Goal: Transaction & Acquisition: Book appointment/travel/reservation

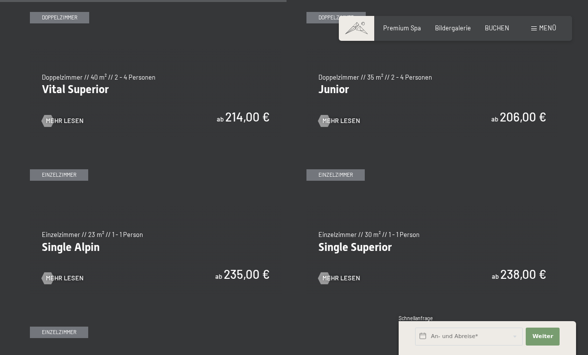
scroll to position [1165, 0]
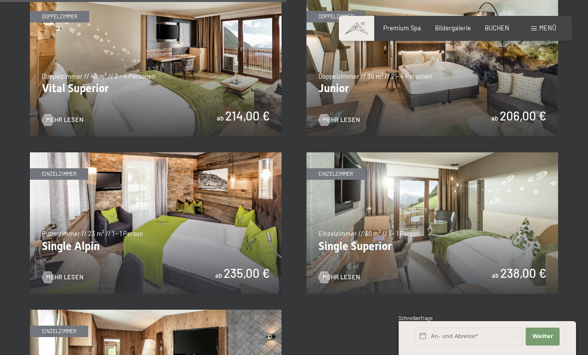
click at [95, 78] on img at bounding box center [156, 65] width 252 height 141
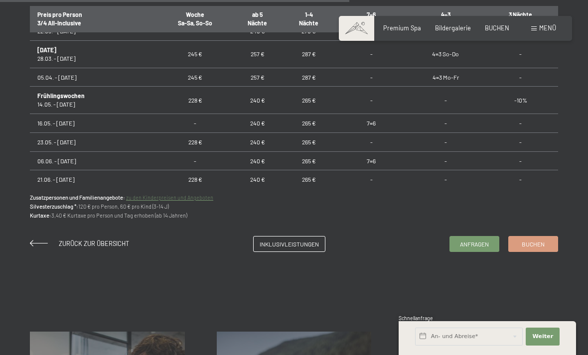
scroll to position [459, 0]
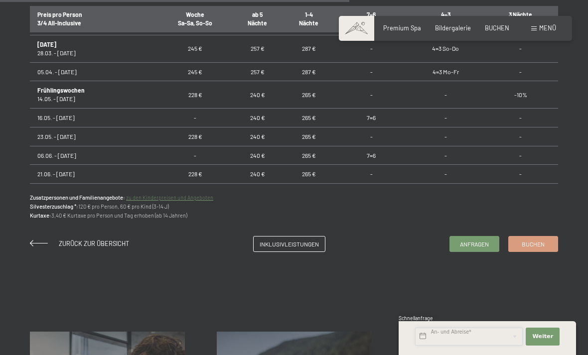
click at [487, 346] on input "text" at bounding box center [469, 337] width 108 height 18
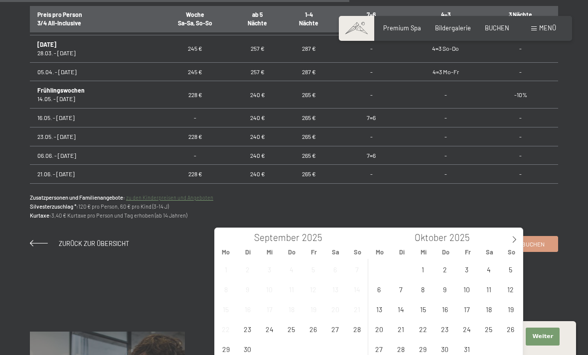
click at [519, 237] on span at bounding box center [514, 236] width 17 height 17
click at [516, 238] on icon at bounding box center [514, 239] width 7 height 7
click at [519, 236] on span at bounding box center [514, 236] width 17 height 17
type input "2026"
click at [520, 234] on span at bounding box center [514, 236] width 17 height 17
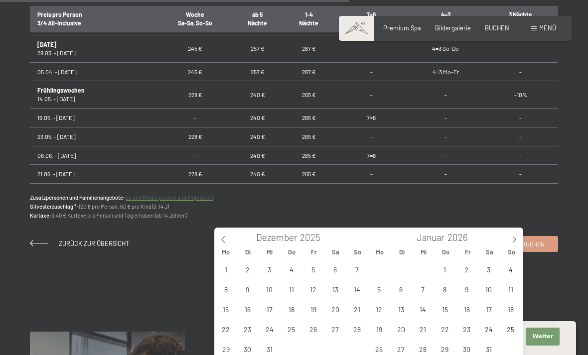
type input "2026"
click at [516, 241] on icon at bounding box center [514, 239] width 7 height 7
click at [520, 240] on span at bounding box center [514, 236] width 17 height 17
click at [515, 241] on icon at bounding box center [514, 239] width 7 height 7
click at [518, 239] on span at bounding box center [514, 236] width 17 height 17
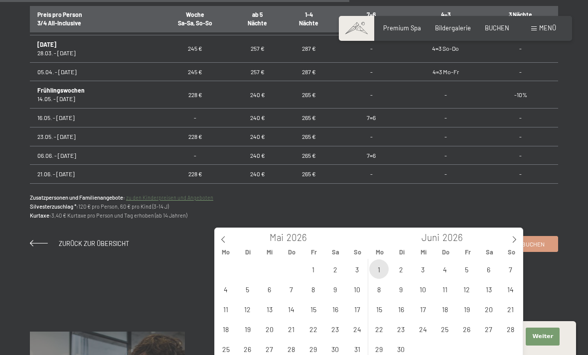
click at [381, 269] on span "1" at bounding box center [378, 269] width 19 height 19
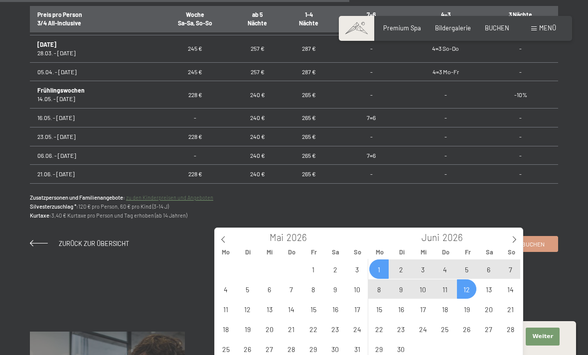
click at [464, 290] on span "12" at bounding box center [466, 288] width 19 height 19
type input "[DATE] - [DATE]"
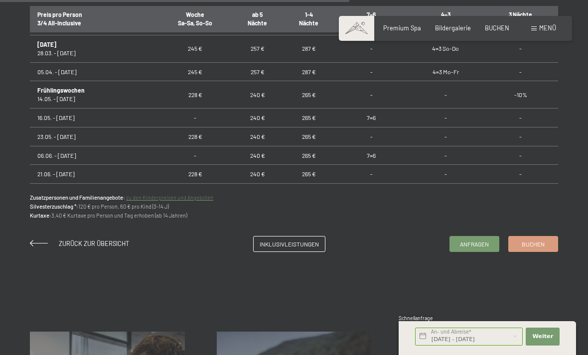
click at [533, 240] on span "Buchen" at bounding box center [533, 244] width 23 height 8
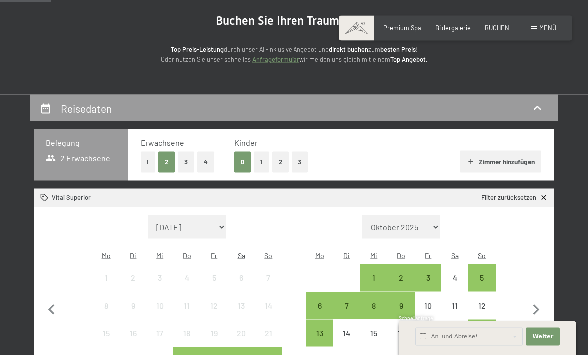
scroll to position [96, 0]
click at [472, 160] on icon "button" at bounding box center [471, 161] width 8 height 8
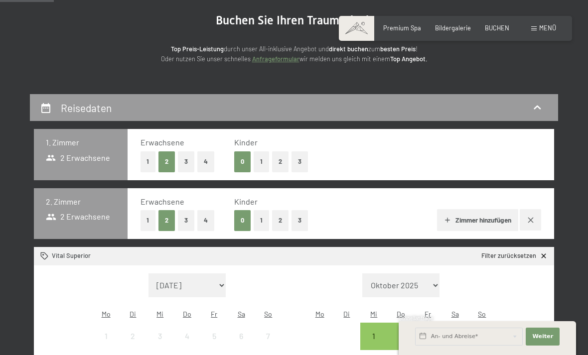
click at [529, 217] on icon "button" at bounding box center [529, 219] width 5 height 5
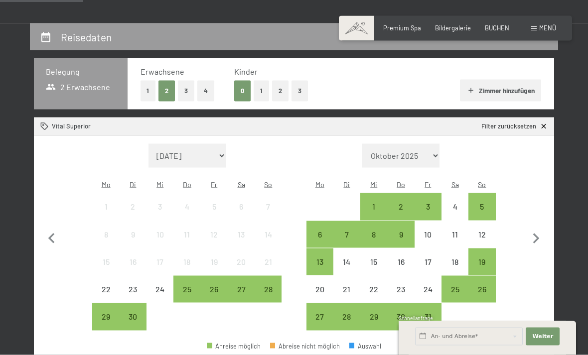
scroll to position [168, 0]
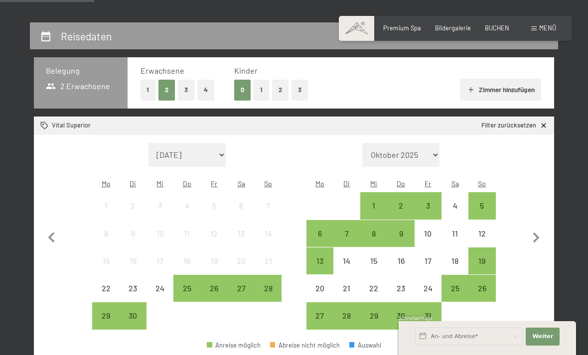
click at [539, 228] on icon "button" at bounding box center [536, 238] width 21 height 21
select select "[DATE]"
select select "2025-11-01"
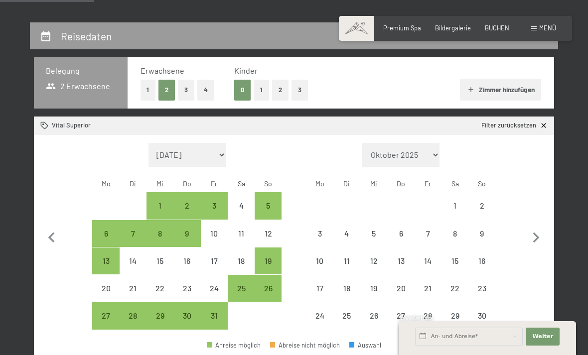
select select "2025-10-01"
select select "2025-11-01"
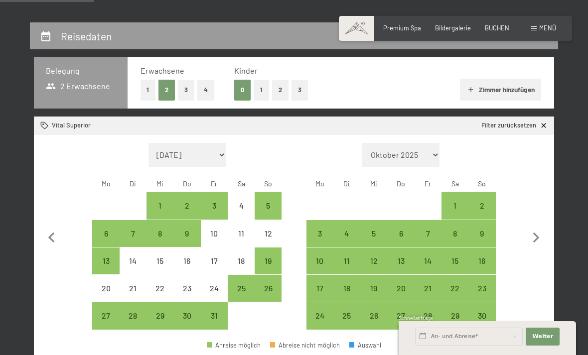
click at [537, 228] on icon "button" at bounding box center [536, 238] width 21 height 21
select select "2025-11-01"
select select "2025-12-01"
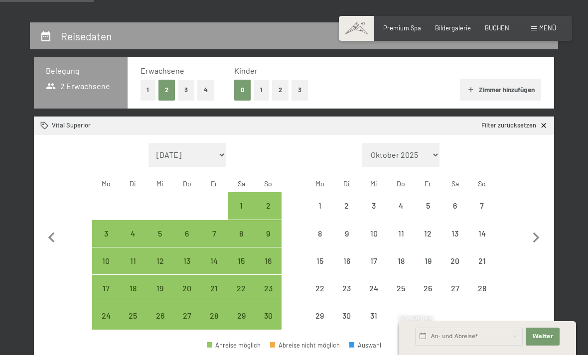
select select "2025-11-01"
select select "2025-12-01"
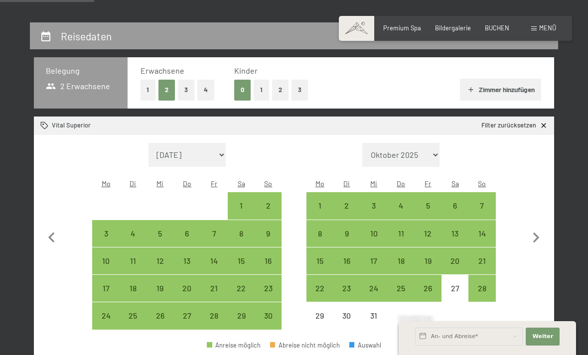
click at [538, 228] on icon "button" at bounding box center [536, 238] width 21 height 21
select select "2025-12-01"
select select "2026-01-01"
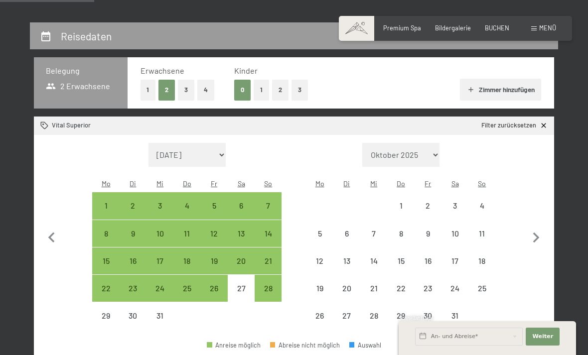
click at [528, 232] on icon "button" at bounding box center [536, 238] width 21 height 21
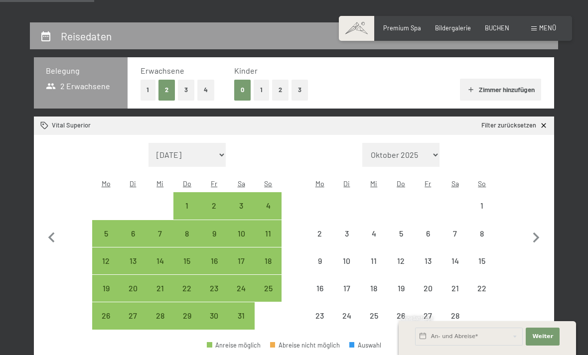
select select "2026-01-01"
select select "2026-02-01"
select select "2026-01-01"
select select "2026-02-01"
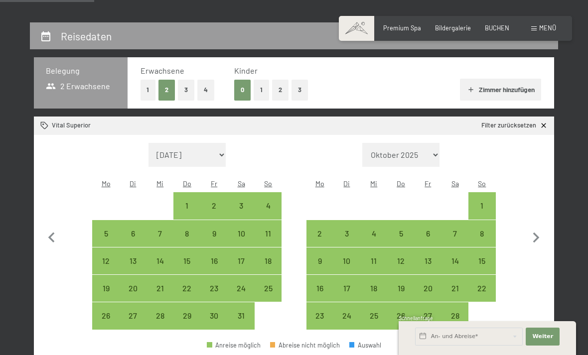
click at [534, 233] on icon "button" at bounding box center [536, 238] width 6 height 10
select select "2026-02-01"
select select "2026-03-01"
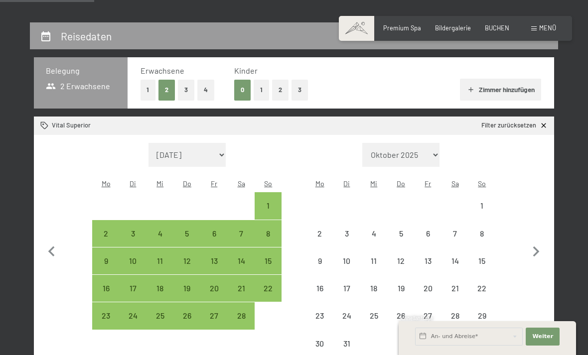
select select "2026-02-01"
select select "2026-03-01"
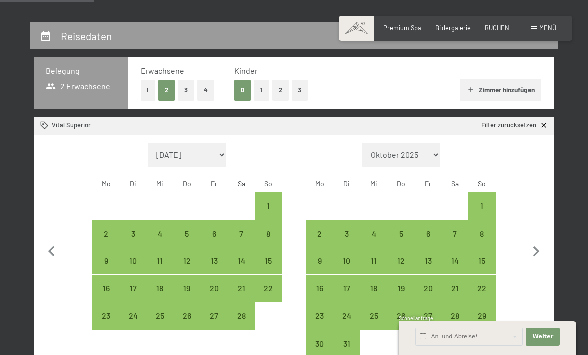
click at [536, 227] on button "button" at bounding box center [536, 250] width 21 height 215
select select "2026-03-01"
select select "2026-04-01"
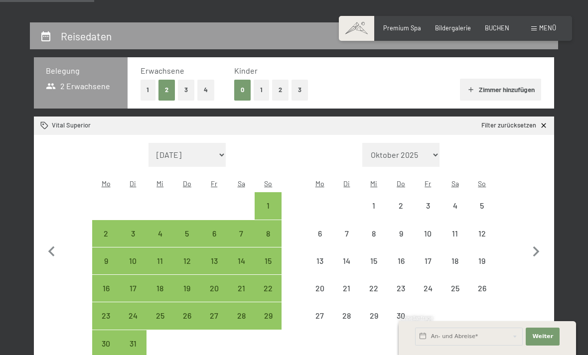
select select "2026-03-01"
select select "2026-04-01"
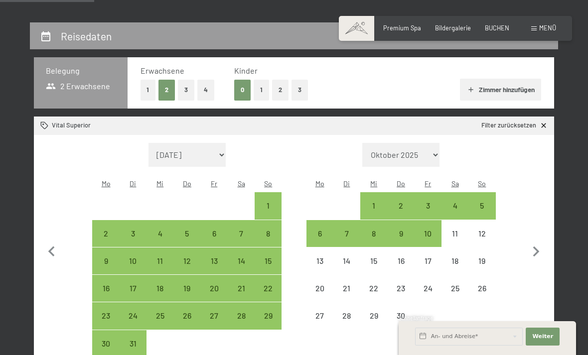
click at [533, 232] on button "button" at bounding box center [536, 250] width 21 height 215
select select "2026-04-01"
select select "2026-05-01"
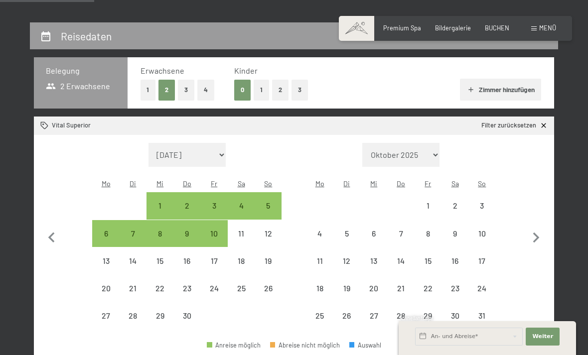
select select "2026-04-01"
select select "2026-05-01"
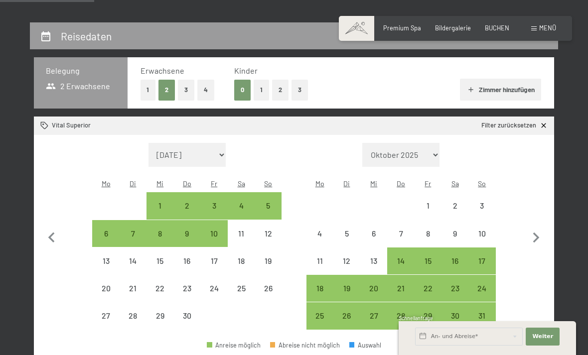
click at [535, 233] on icon "button" at bounding box center [536, 238] width 6 height 10
select select "2026-05-01"
select select "2026-06-01"
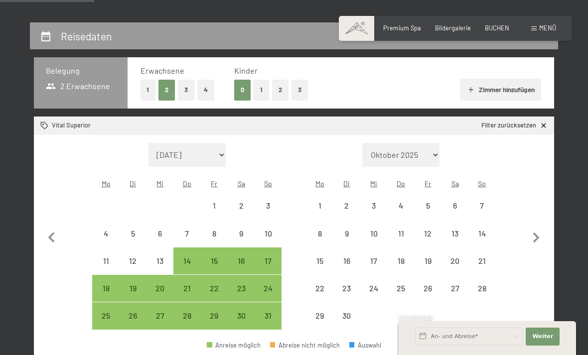
select select "2026-05-01"
select select "2026-06-01"
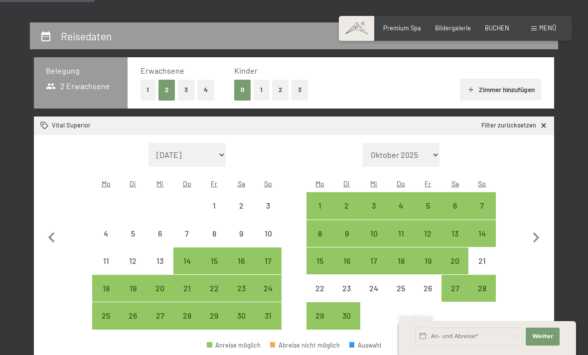
click at [316, 202] on div "1" at bounding box center [319, 214] width 25 height 25
select select "2026-05-01"
select select "2026-06-01"
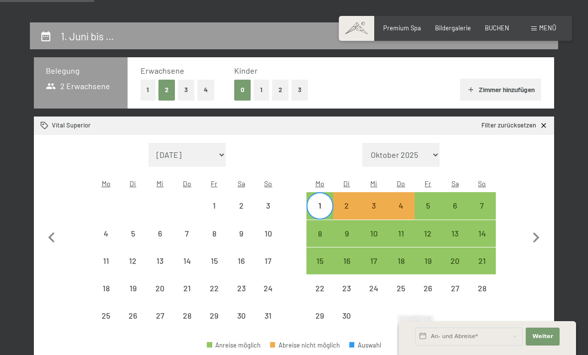
click at [429, 230] on div "12" at bounding box center [427, 242] width 25 height 25
select select "2026-05-01"
select select "2026-06-01"
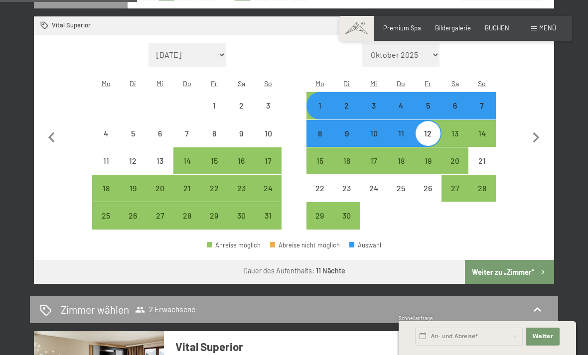
scroll to position [276, 0]
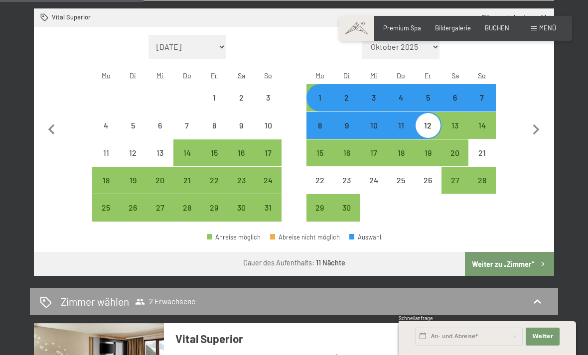
click at [505, 253] on button "Weiter zu „Zimmer“" at bounding box center [509, 264] width 89 height 24
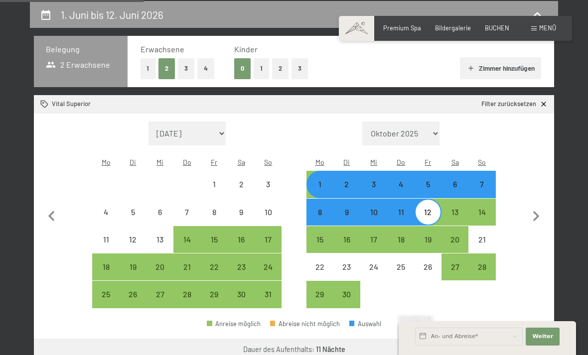
select select "2026-05-01"
select select "2026-06-01"
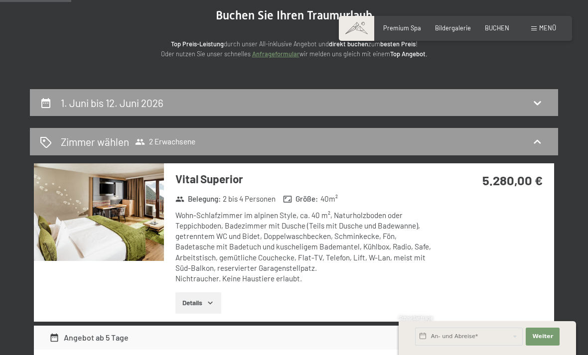
scroll to position [100, 0]
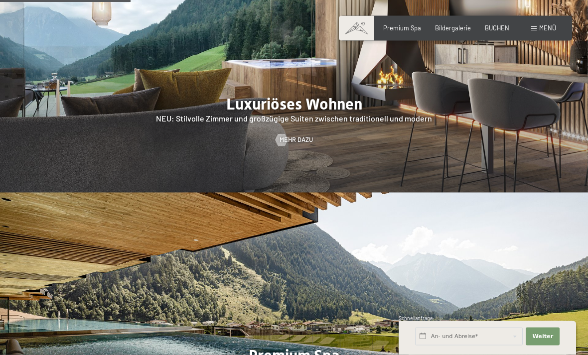
scroll to position [929, 0]
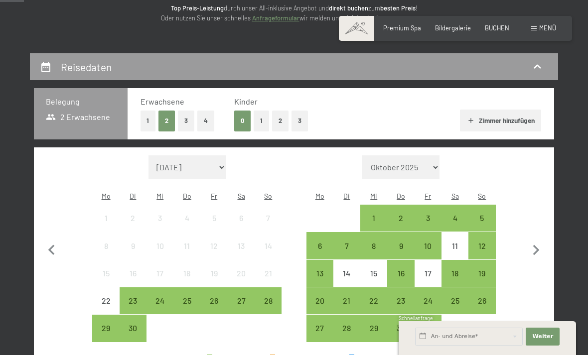
scroll to position [138, 0]
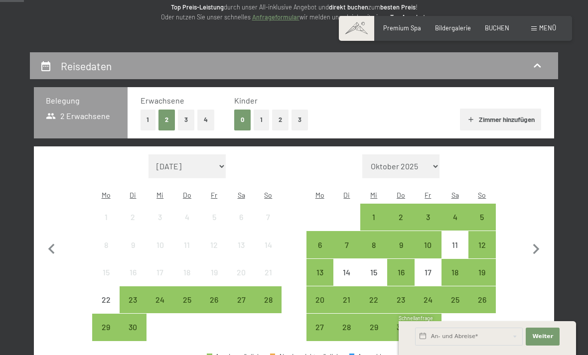
click at [540, 239] on icon "button" at bounding box center [536, 249] width 21 height 21
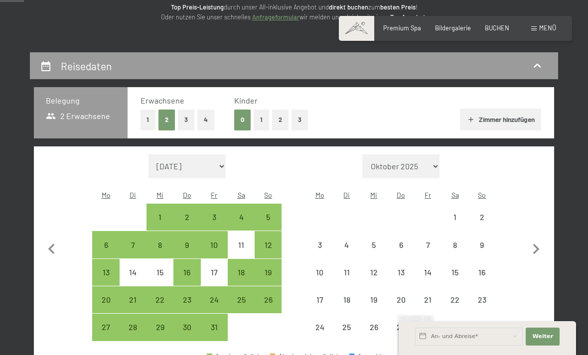
select select "2025-10-01"
select select "2025-11-01"
click at [542, 246] on icon "button" at bounding box center [536, 249] width 21 height 21
select select "2025-11-01"
select select "2025-12-01"
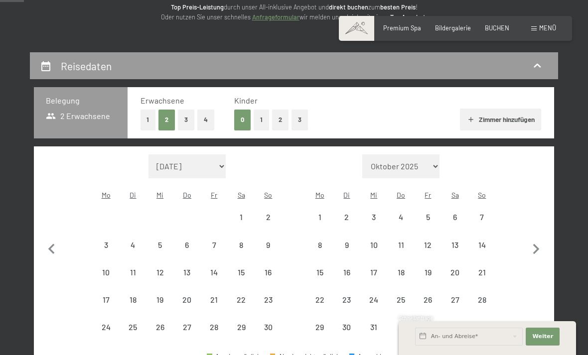
select select "2025-11-01"
select select "2025-12-01"
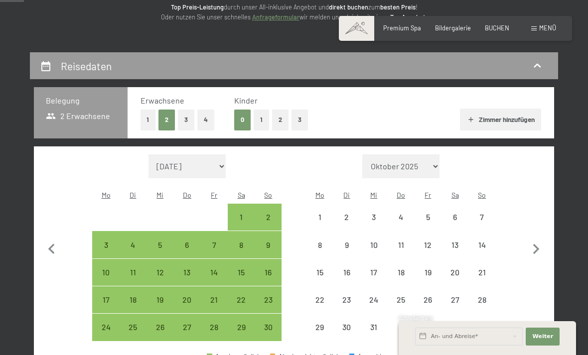
click at [543, 245] on icon "button" at bounding box center [536, 249] width 21 height 21
select select "2025-12-01"
select select "2026-01-01"
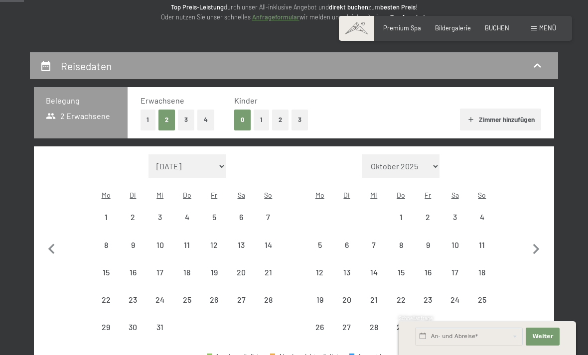
select select "2025-12-01"
select select "2026-01-01"
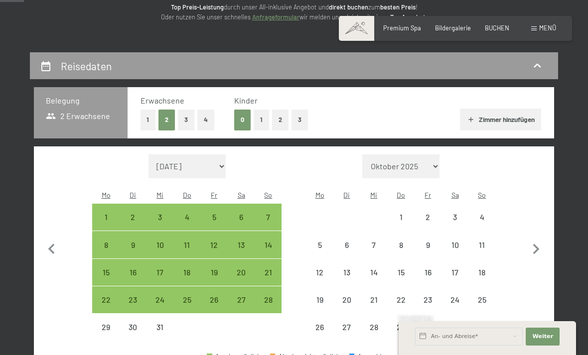
click at [538, 241] on icon "button" at bounding box center [536, 249] width 21 height 21
select select "2026-01-01"
select select "2026-02-01"
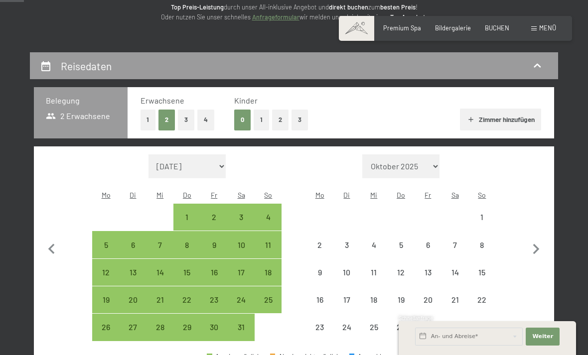
click at [534, 243] on icon "button" at bounding box center [536, 249] width 21 height 21
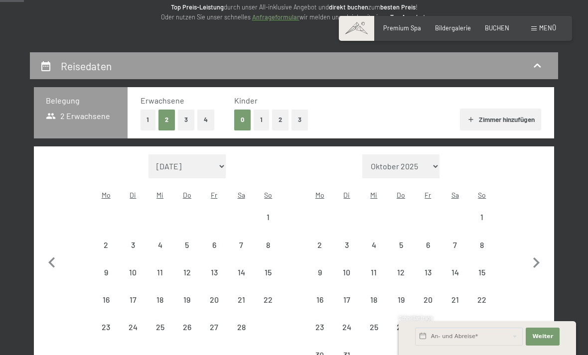
select select "2026-02-01"
select select "2026-03-01"
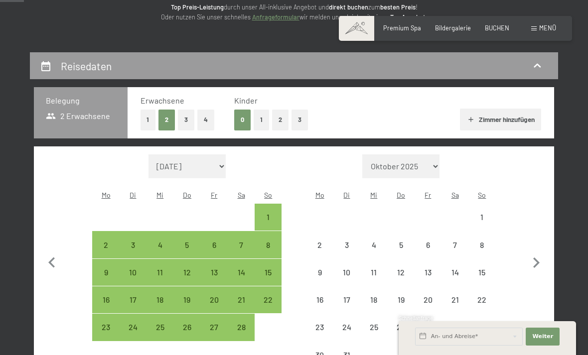
click at [533, 243] on button "button" at bounding box center [536, 261] width 21 height 215
select select "2026-03-01"
select select "2026-04-01"
select select "2026-03-01"
select select "2026-04-01"
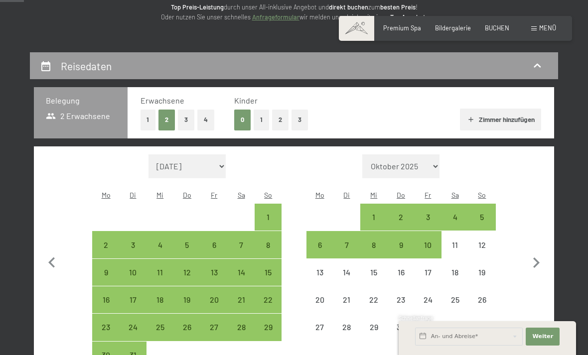
click at [528, 245] on button "button" at bounding box center [536, 261] width 21 height 215
select select "2026-04-01"
select select "2026-05-01"
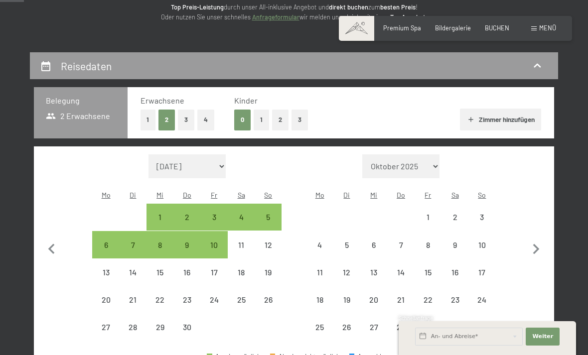
select select "2026-04-01"
select select "2026-05-01"
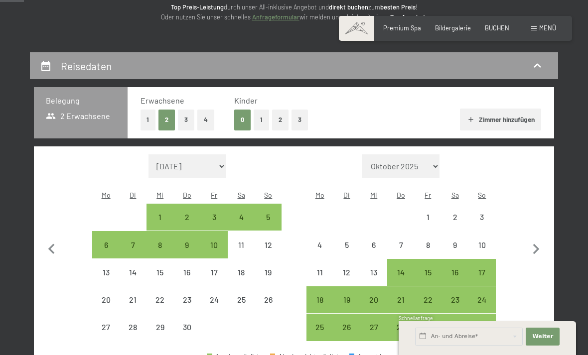
click at [533, 243] on icon "button" at bounding box center [536, 249] width 21 height 21
select select "2026-05-01"
select select "2026-06-01"
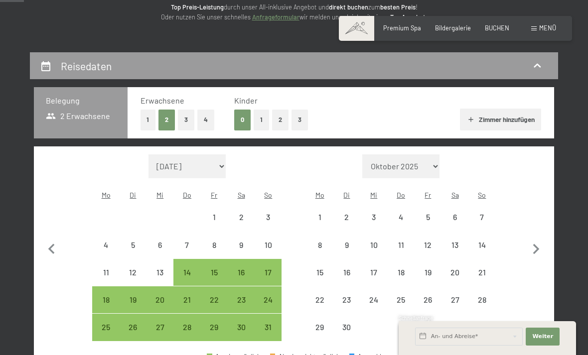
select select "2026-05-01"
select select "2026-06-01"
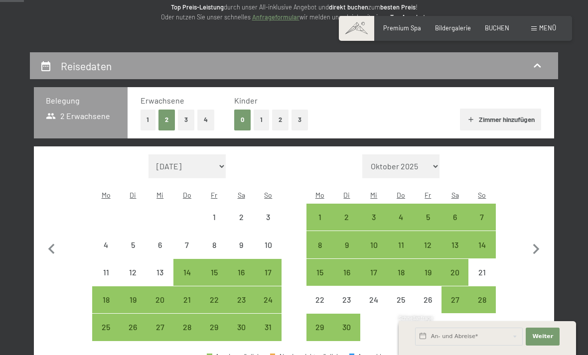
click at [534, 242] on icon "button" at bounding box center [536, 249] width 21 height 21
select select "2026-06-01"
select select "2026-07-01"
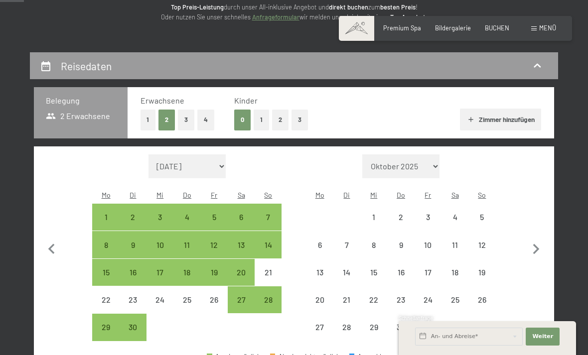
select select "2026-06-01"
select select "2026-07-01"
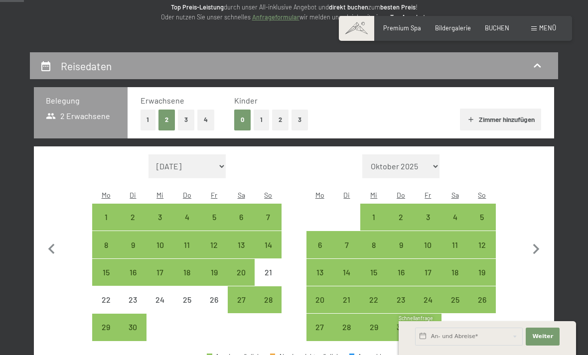
click at [184, 213] on div "4" at bounding box center [186, 225] width 25 height 25
select select "2026-06-01"
select select "2026-07-01"
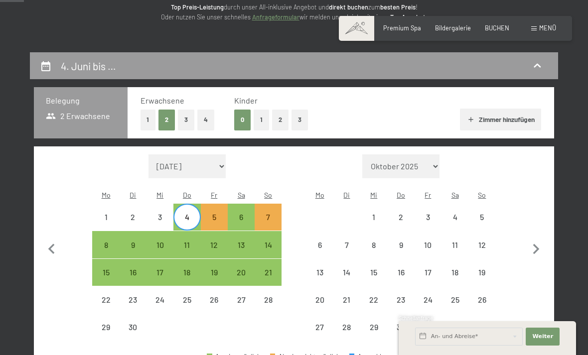
click at [138, 268] on div "16" at bounding box center [133, 280] width 25 height 25
select select "2026-06-01"
select select "2026-07-01"
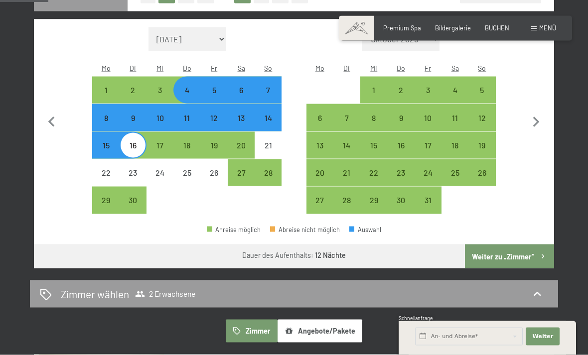
scroll to position [265, 0]
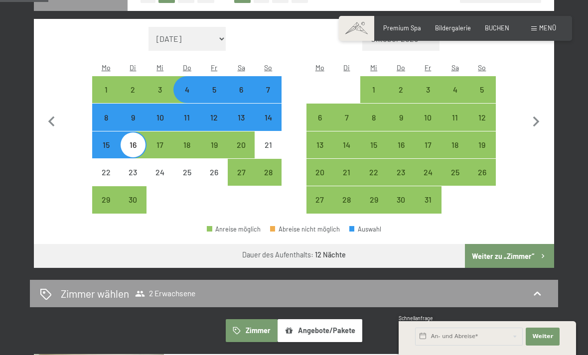
click at [505, 244] on button "Weiter zu „Zimmer“" at bounding box center [509, 256] width 89 height 24
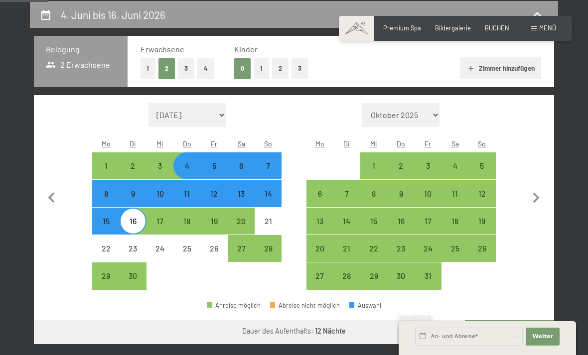
select select "2026-06-01"
select select "2026-07-01"
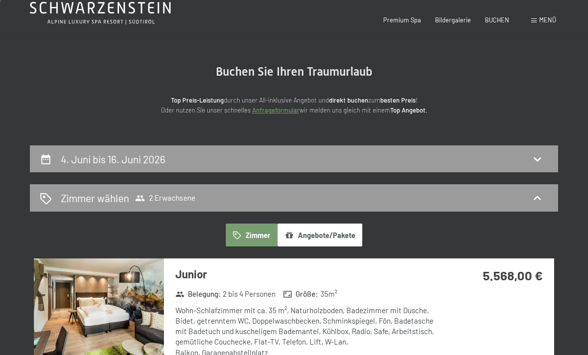
scroll to position [0, 0]
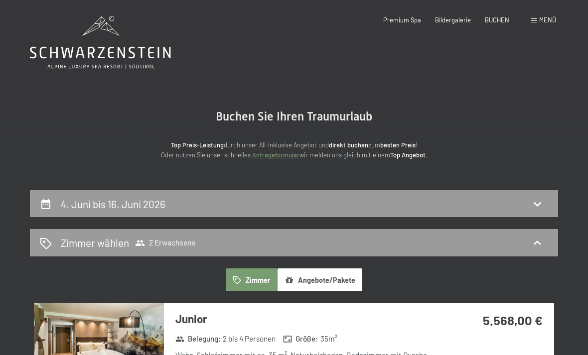
click at [181, 202] on div "4. Juni bis 16. Juni 2026" at bounding box center [294, 204] width 508 height 14
select select "2026-06-01"
select select "2026-07-01"
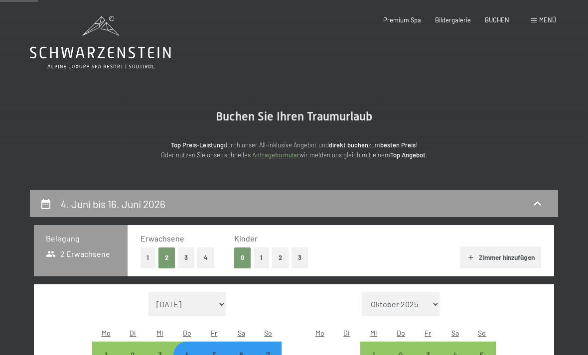
scroll to position [189, 0]
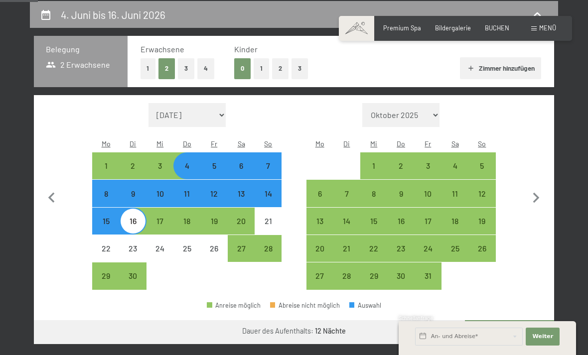
click at [184, 162] on div "4" at bounding box center [186, 174] width 25 height 25
select select "2026-06-01"
select select "2026-07-01"
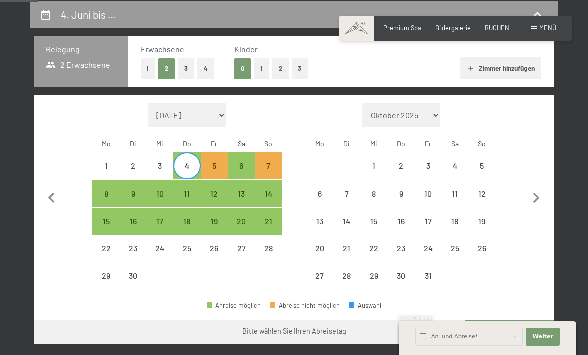
click at [185, 217] on div "18" at bounding box center [186, 229] width 25 height 25
select select "2026-06-01"
select select "2026-07-01"
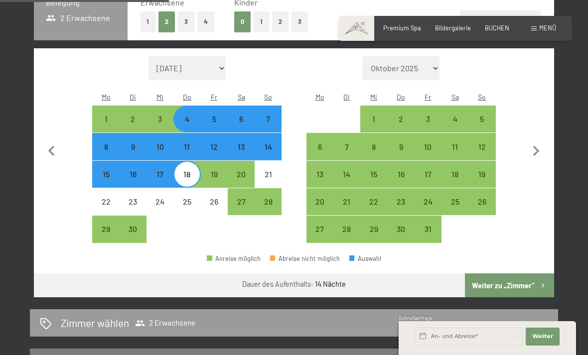
scroll to position [246, 0]
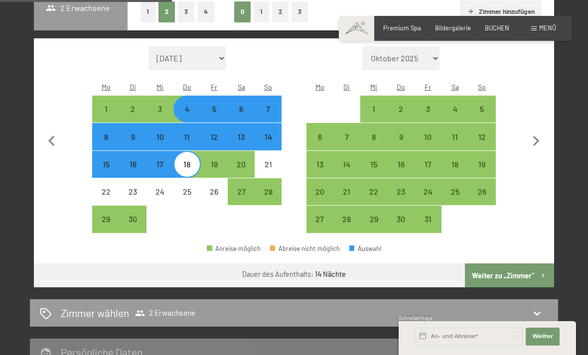
click at [510, 263] on button "Weiter zu „Zimmer“" at bounding box center [509, 275] width 89 height 24
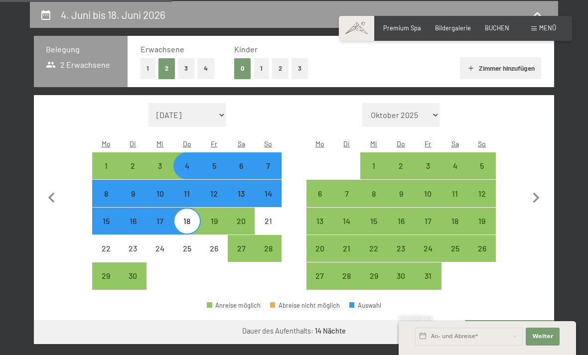
select select "2026-06-01"
select select "2026-07-01"
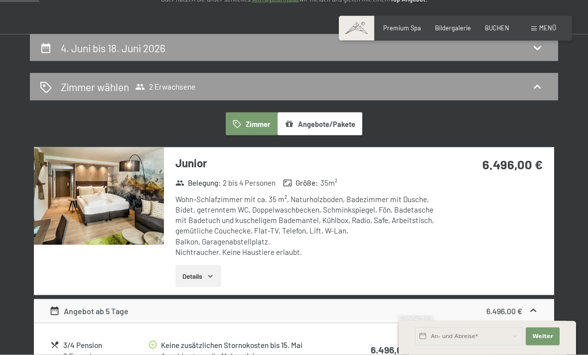
scroll to position [0, 0]
